Goal: Download file/media

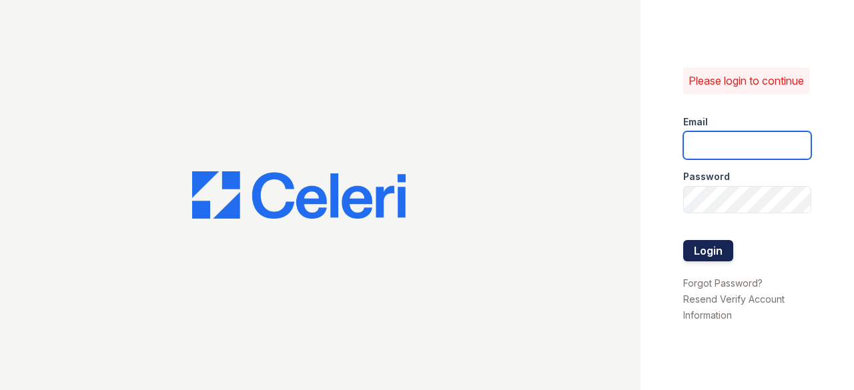
type input "[EMAIL_ADDRESS][DOMAIN_NAME]"
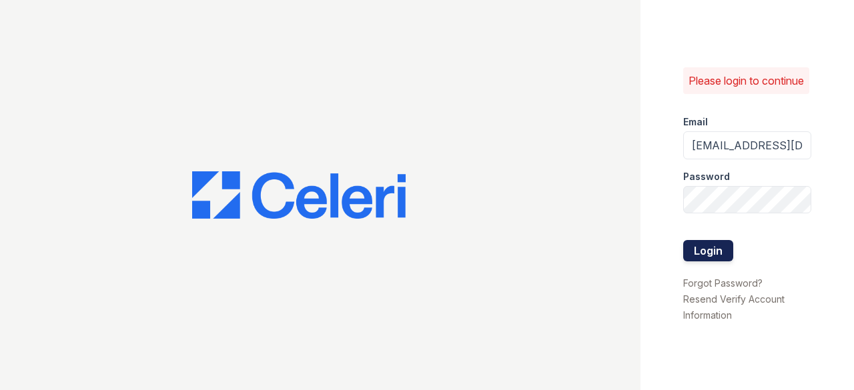
click at [707, 262] on button "Login" at bounding box center [708, 250] width 50 height 21
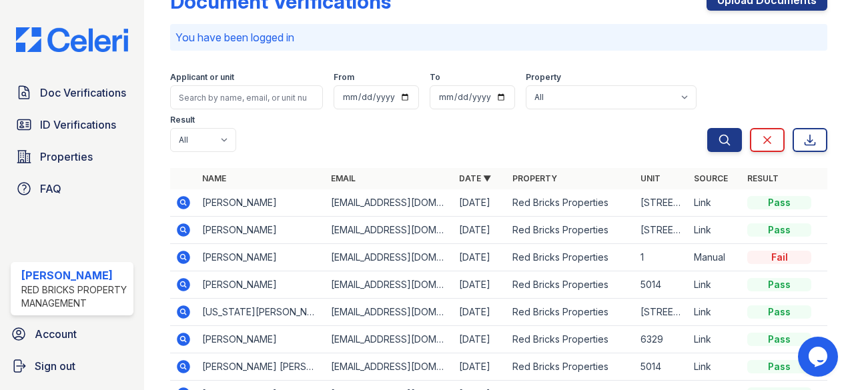
scroll to position [133, 0]
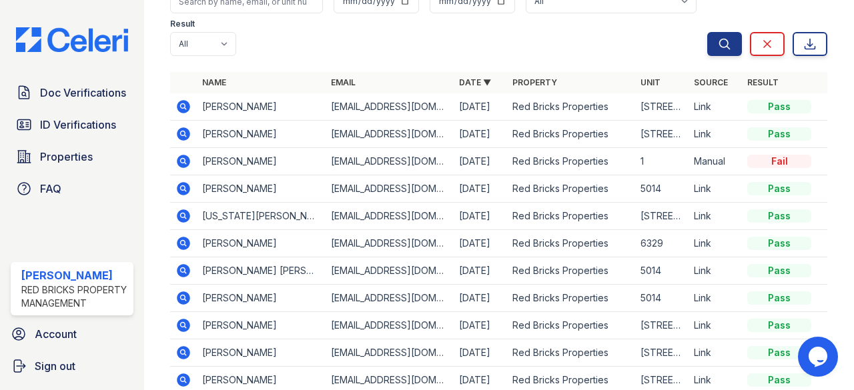
click at [183, 130] on icon at bounding box center [184, 133] width 13 height 13
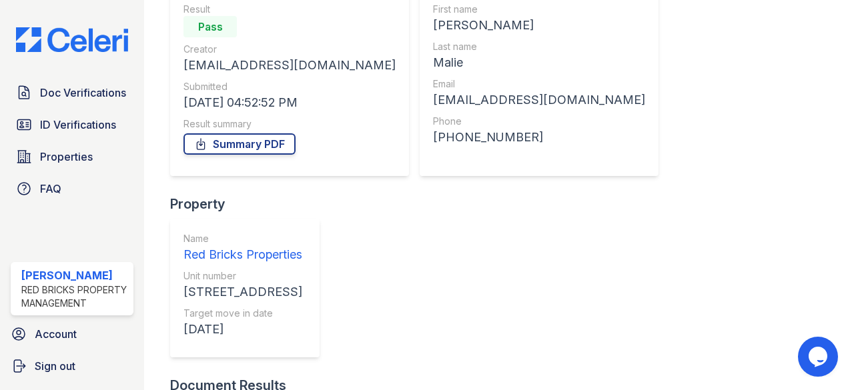
click at [68, 90] on span "Doc Verifications" at bounding box center [83, 93] width 86 height 16
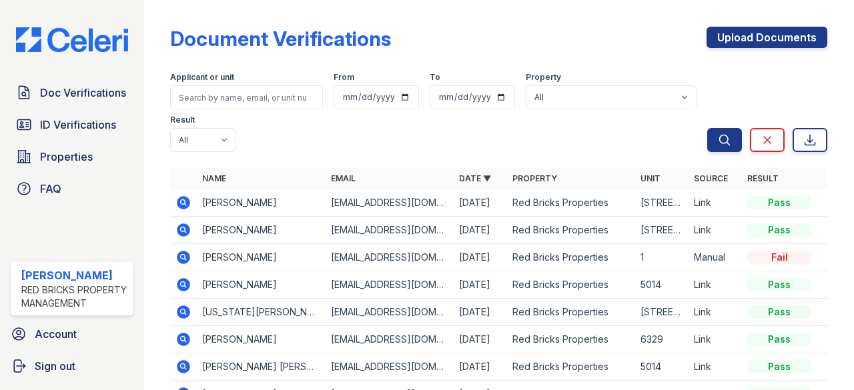
click at [179, 204] on icon at bounding box center [184, 202] width 13 height 13
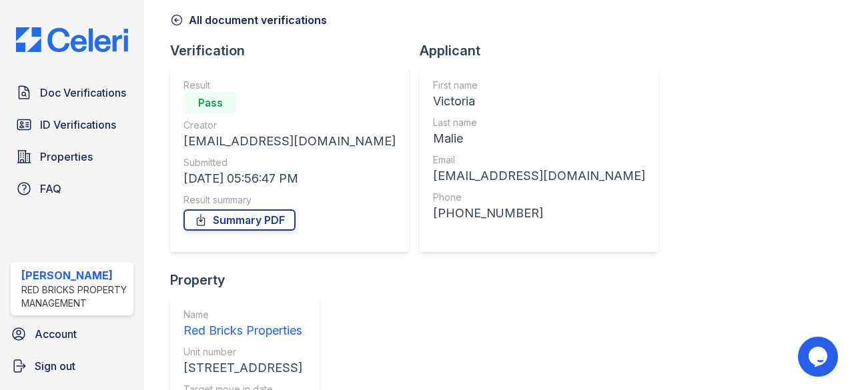
scroll to position [171, 0]
